Goal: Check status: Check status

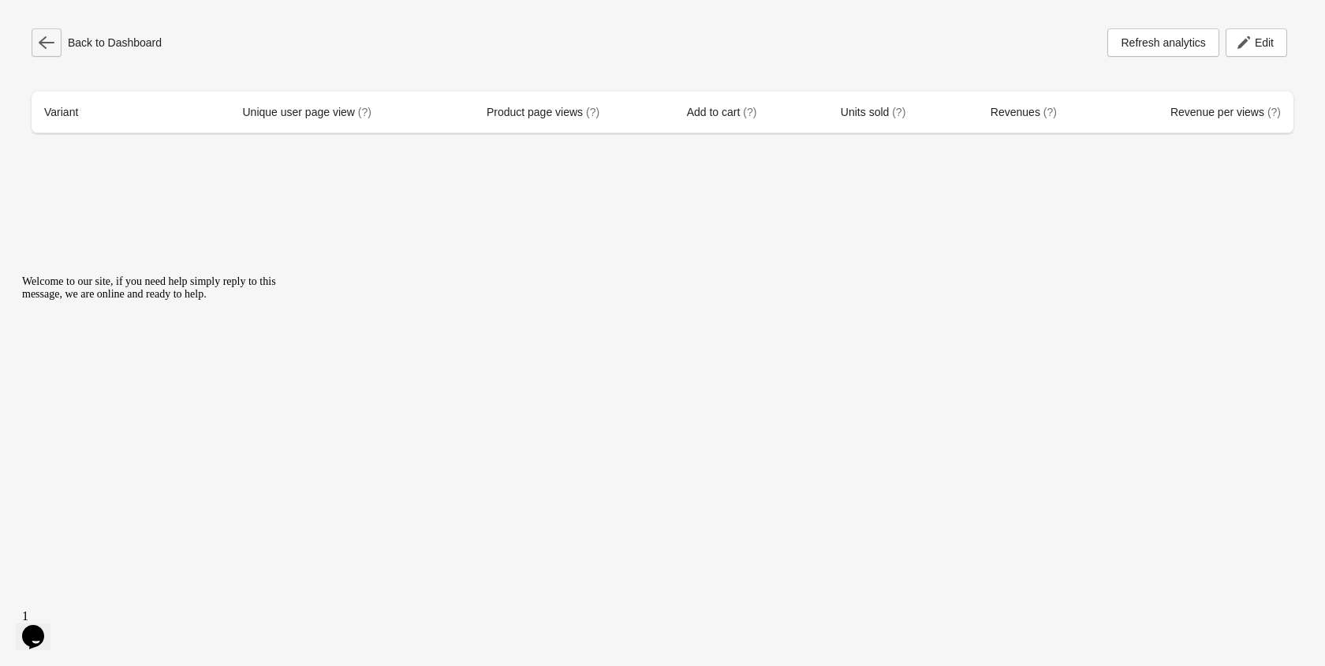
click at [52, 55] on button "button" at bounding box center [47, 42] width 30 height 28
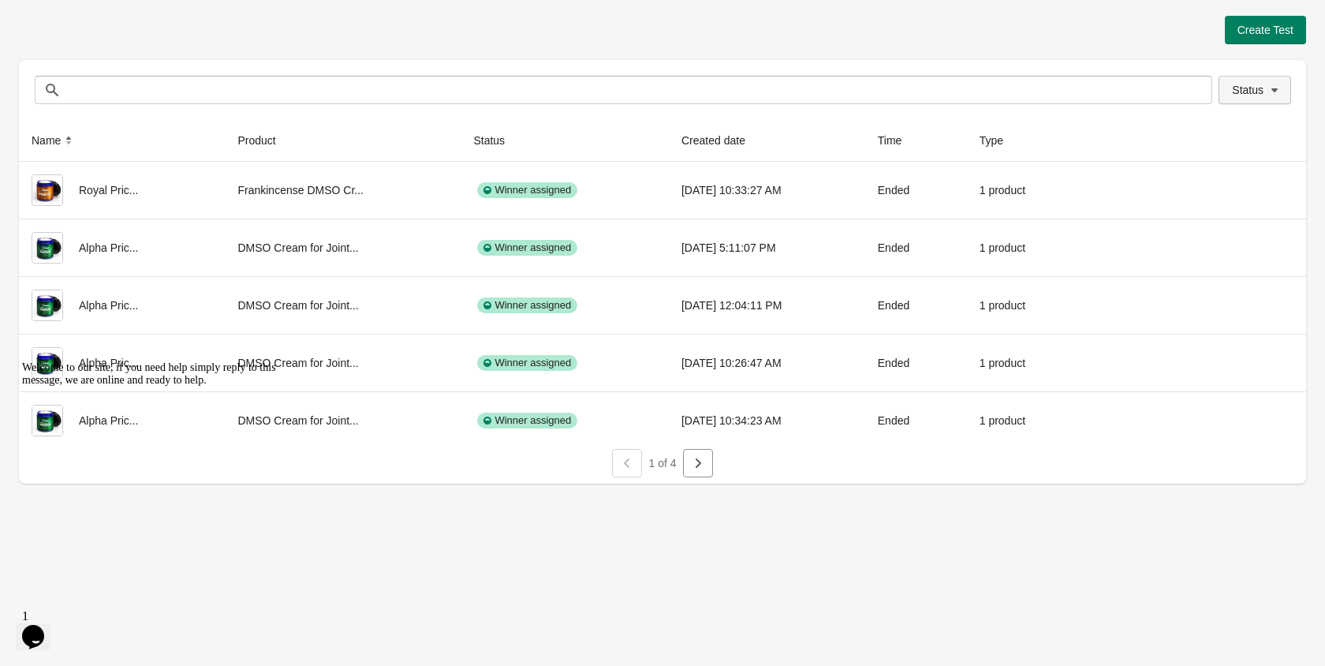
click at [1252, 80] on button "Status" at bounding box center [1255, 90] width 73 height 28
click at [1211, 128] on span at bounding box center [1212, 132] width 14 height 14
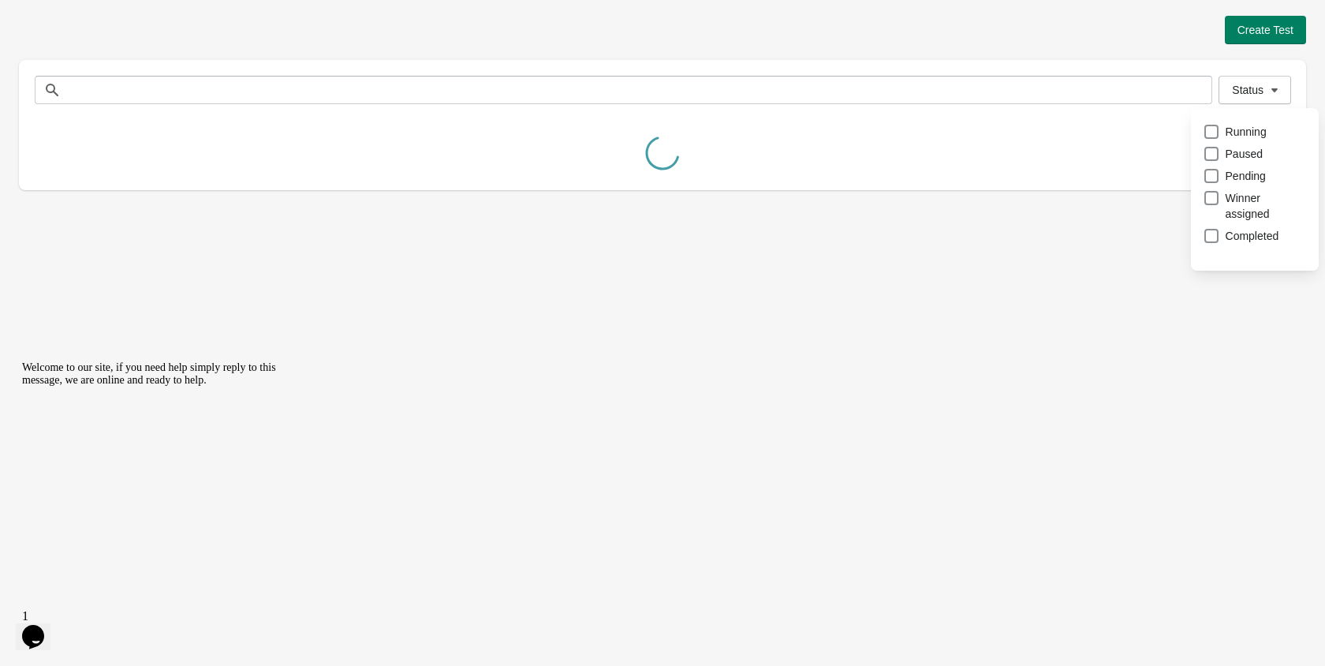
click at [830, 43] on div "Create Test" at bounding box center [662, 30] width 1287 height 28
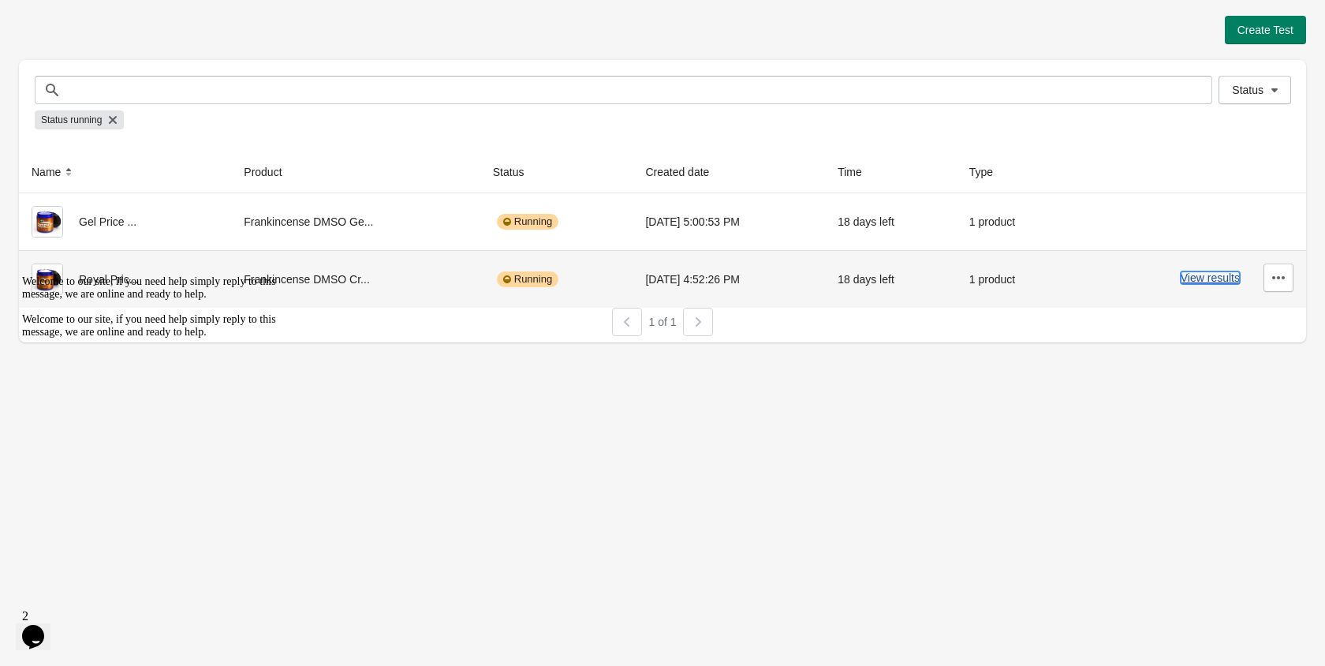
click at [1200, 273] on button "View results" at bounding box center [1210, 277] width 59 height 13
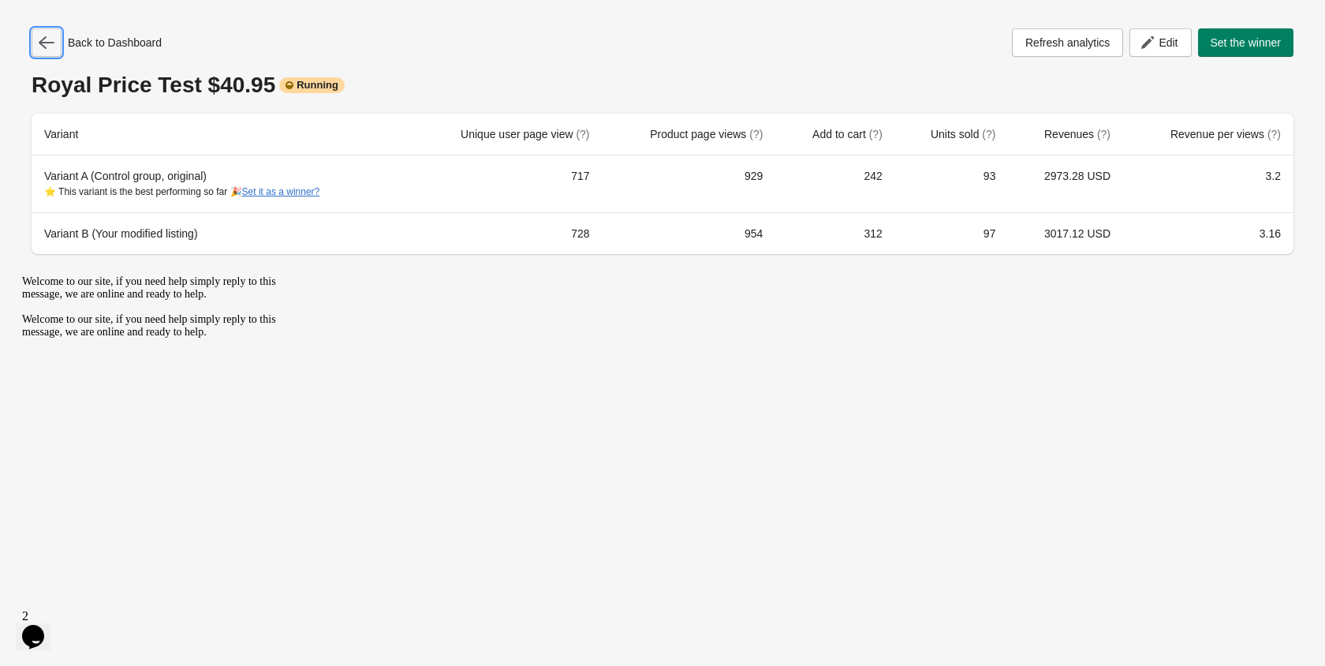
click at [54, 30] on button "button" at bounding box center [47, 42] width 30 height 28
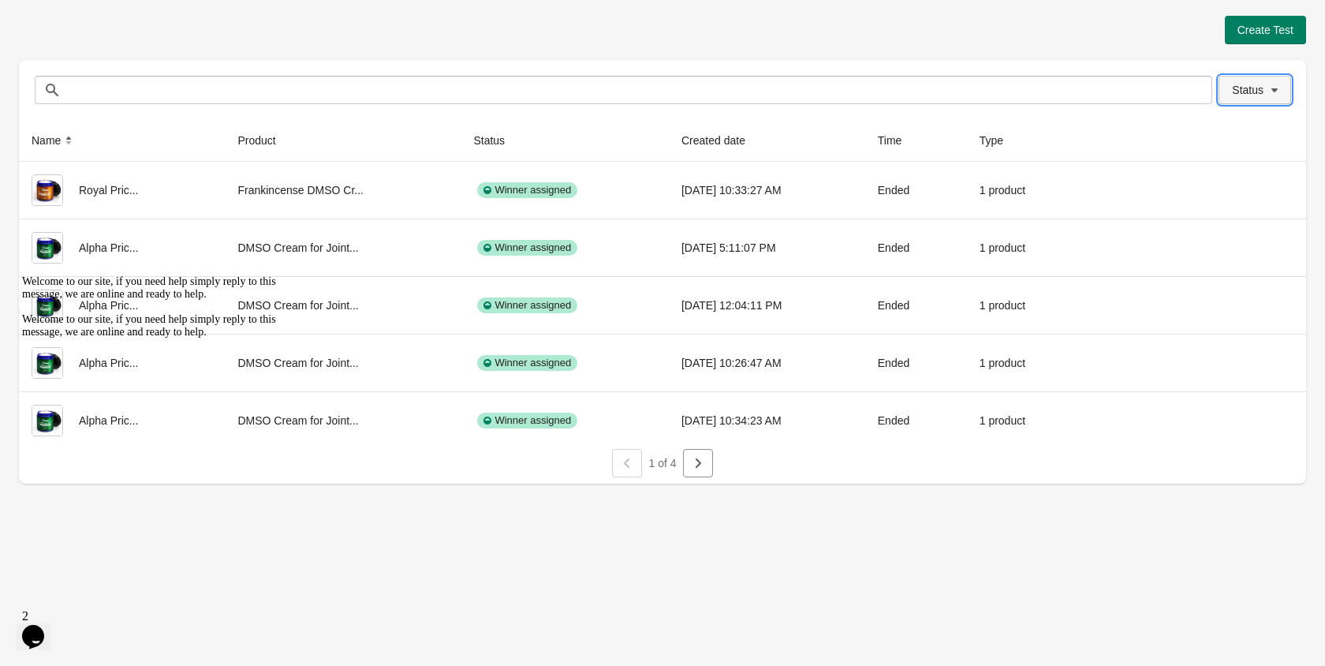
click at [1263, 89] on span "Status" at bounding box center [1248, 90] width 32 height 13
click at [1213, 134] on span at bounding box center [1212, 132] width 14 height 14
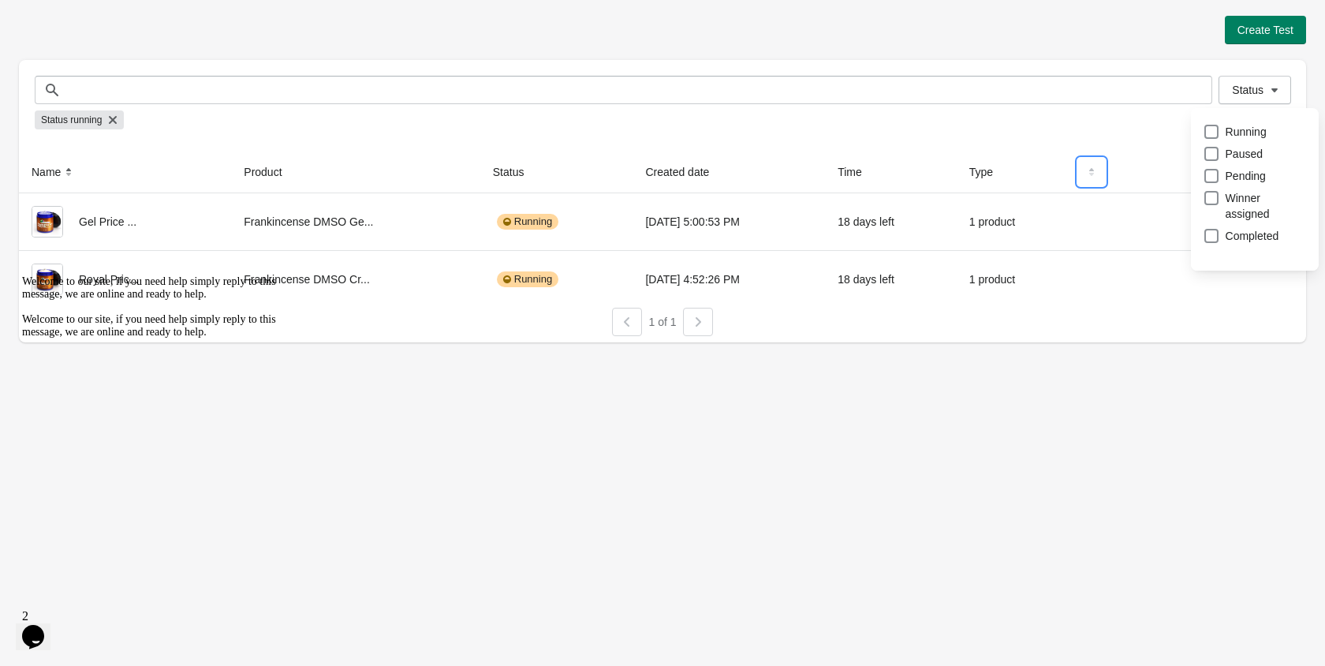
click at [1099, 163] on button at bounding box center [1092, 172] width 28 height 28
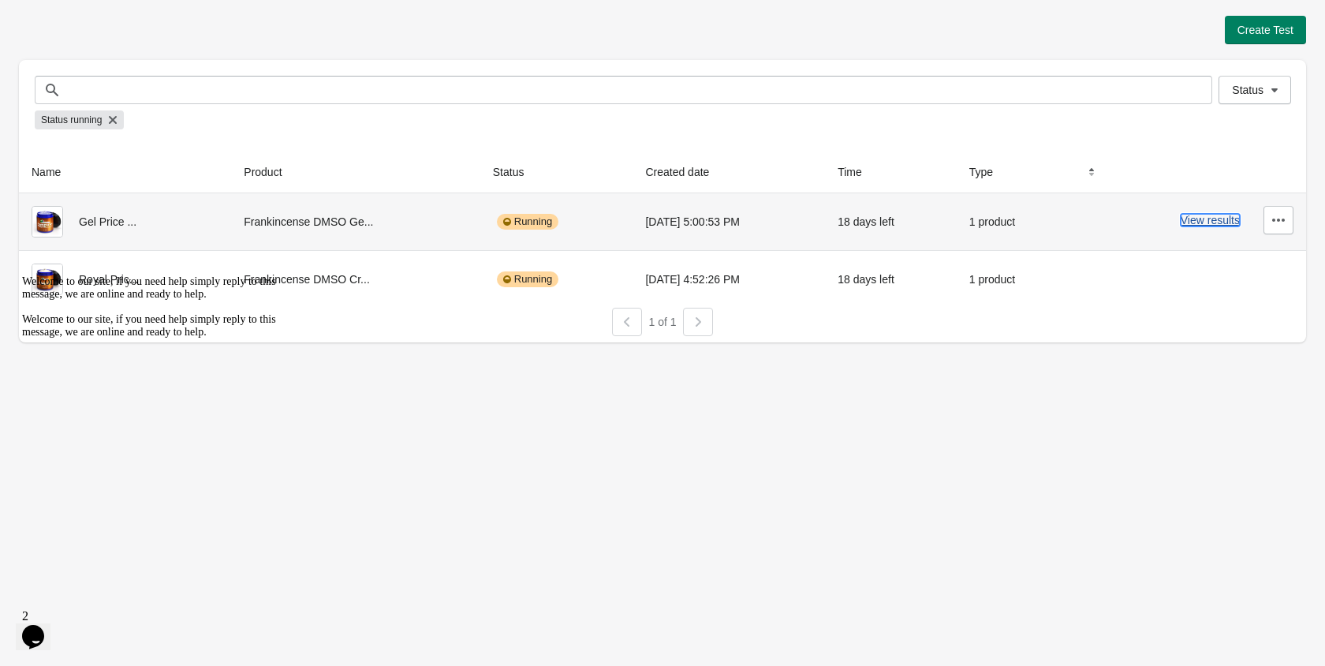
click at [1200, 220] on button "View results" at bounding box center [1210, 220] width 59 height 13
